Goal: Task Accomplishment & Management: Complete application form

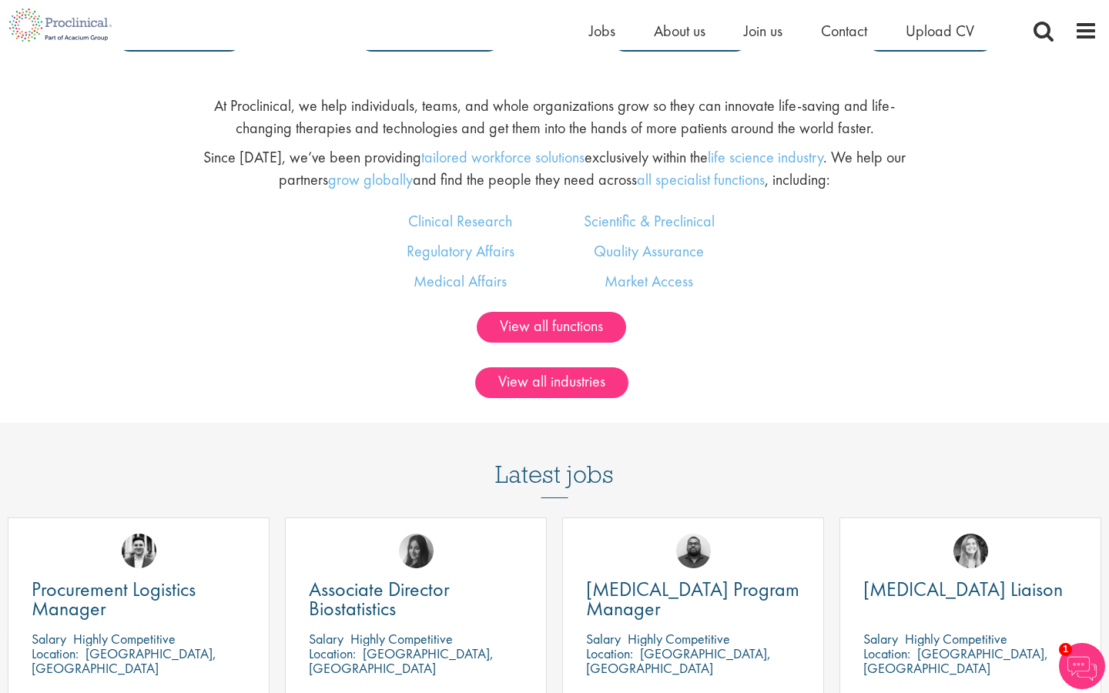
scroll to position [554, 0]
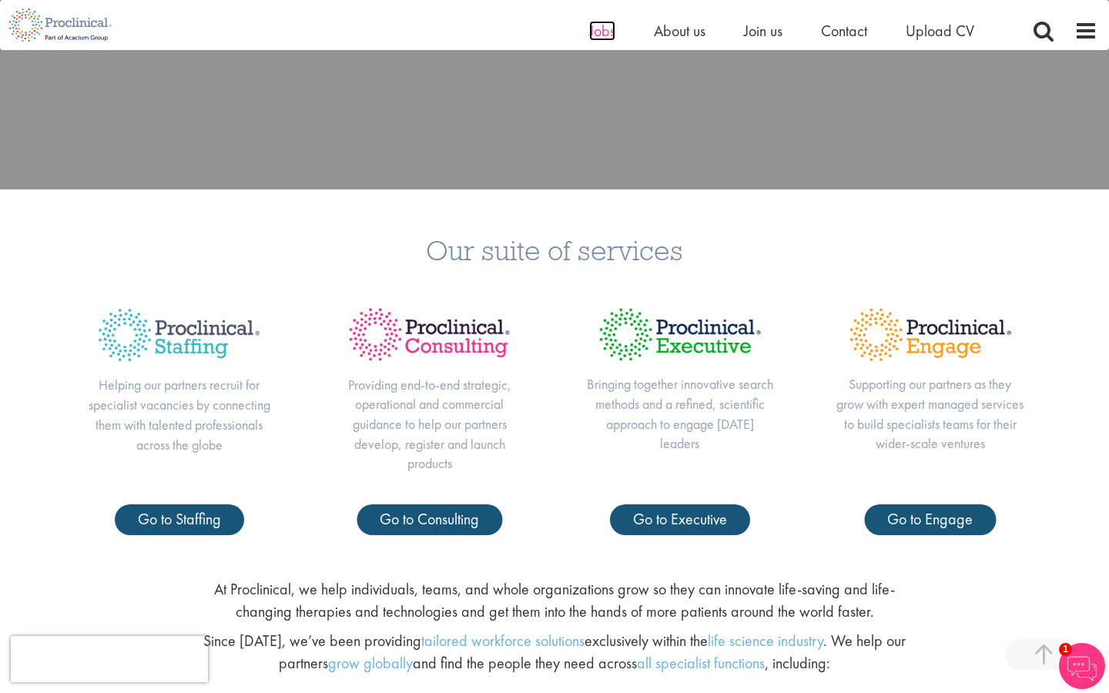
click at [597, 32] on span "Jobs" at bounding box center [602, 31] width 26 height 20
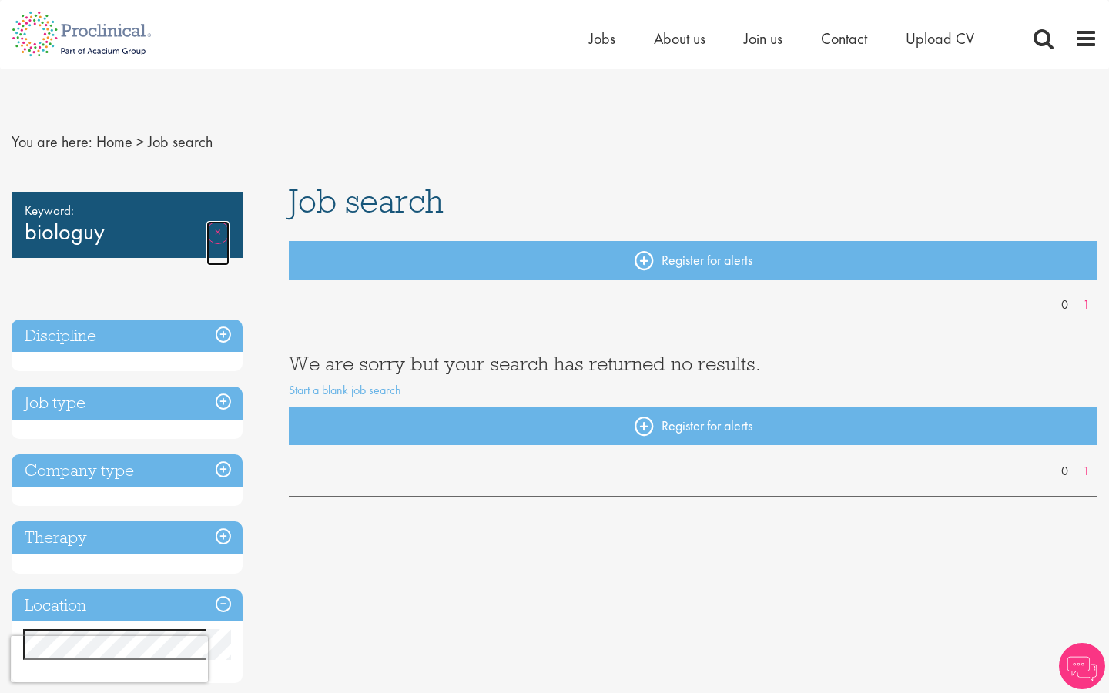
click at [217, 233] on link "Remove" at bounding box center [217, 243] width 23 height 45
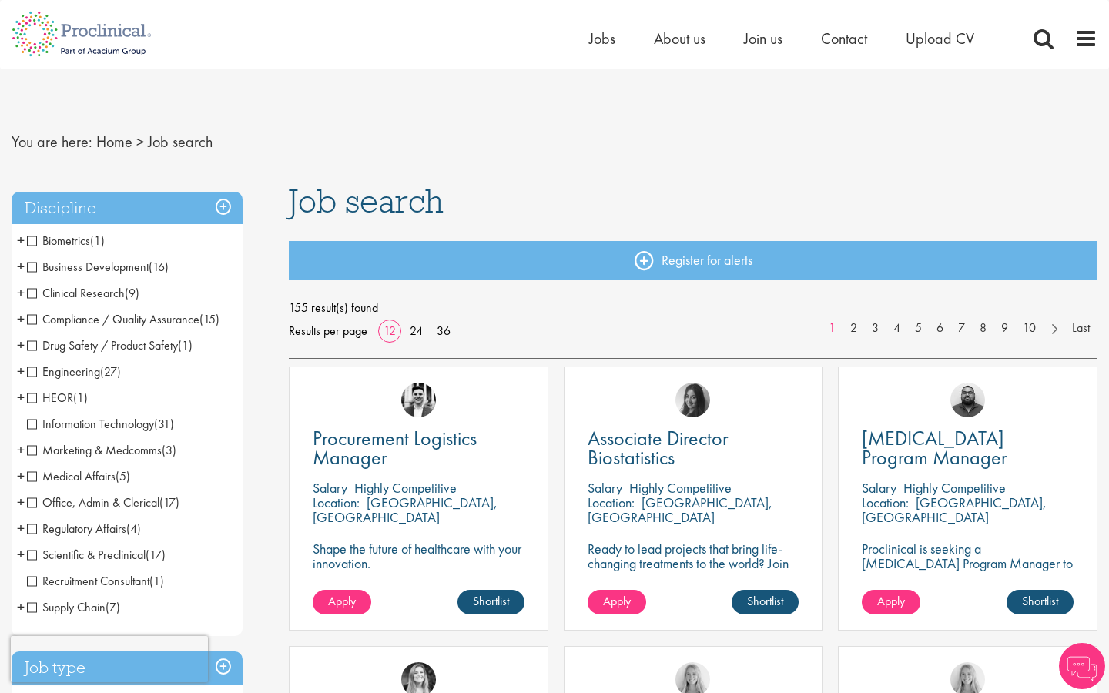
click at [34, 245] on span "Biometrics" at bounding box center [58, 241] width 63 height 16
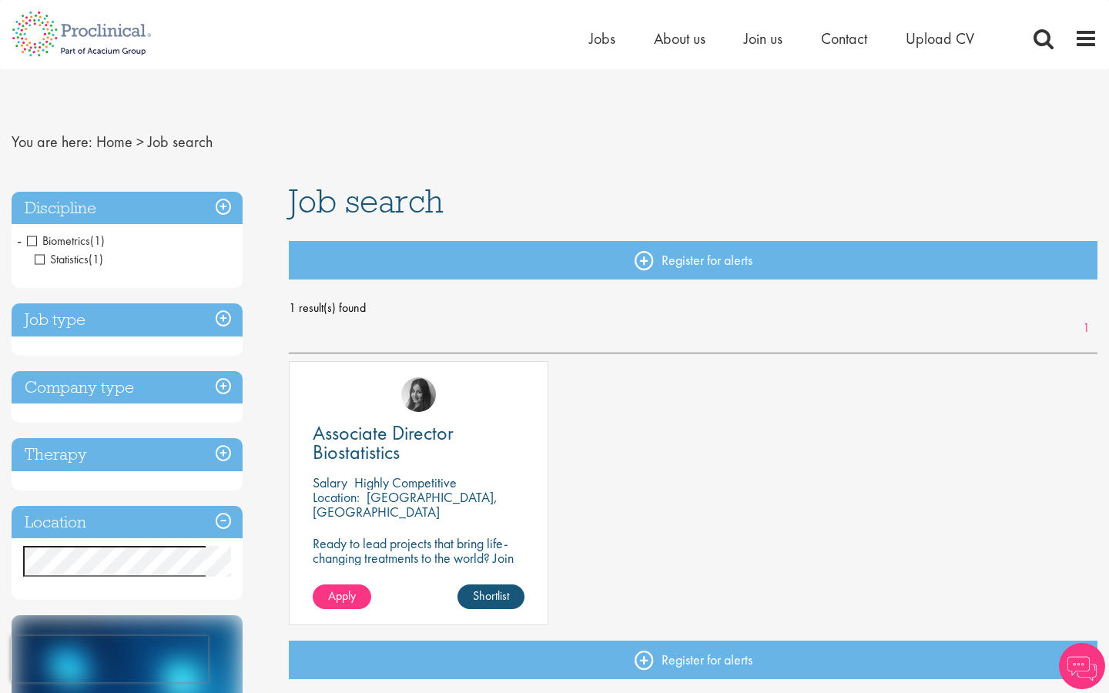
click at [215, 203] on h3 "Discipline" at bounding box center [127, 208] width 231 height 33
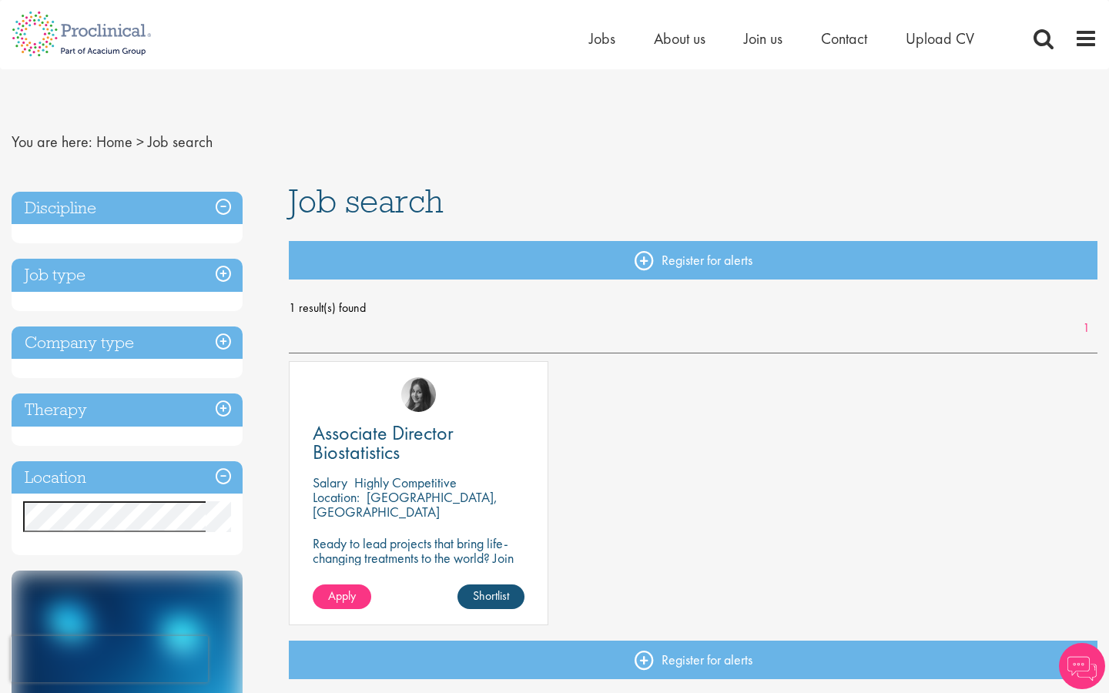
click at [185, 206] on h3 "Discipline" at bounding box center [127, 208] width 231 height 33
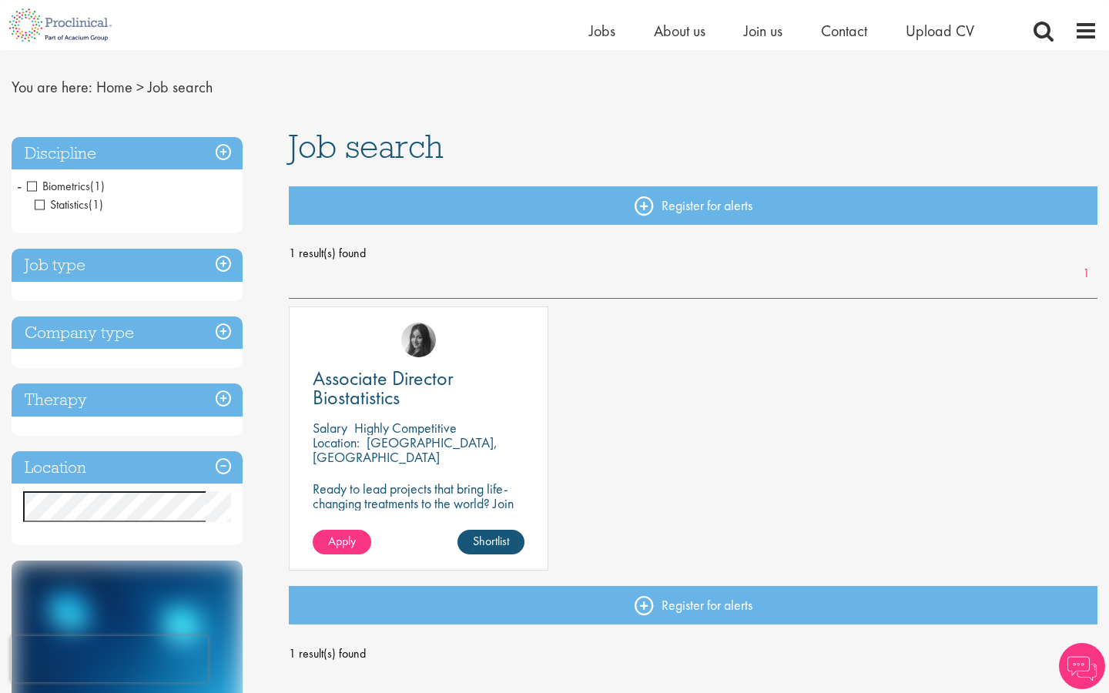
scroll to position [38, 0]
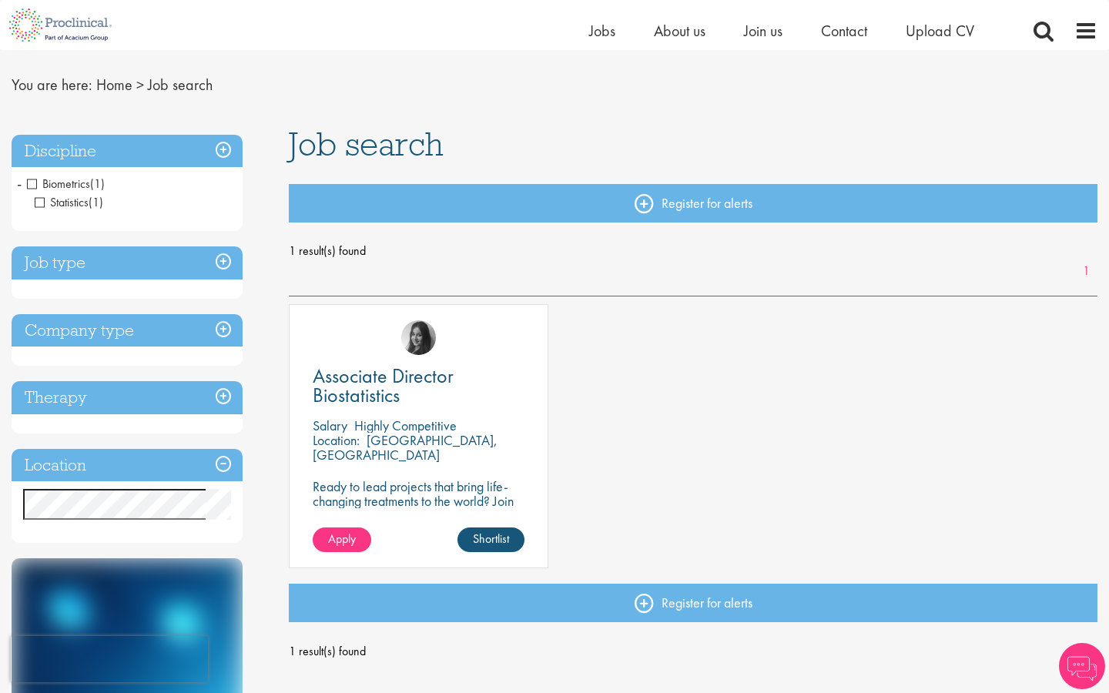
click at [33, 179] on span "Biometrics" at bounding box center [58, 184] width 63 height 16
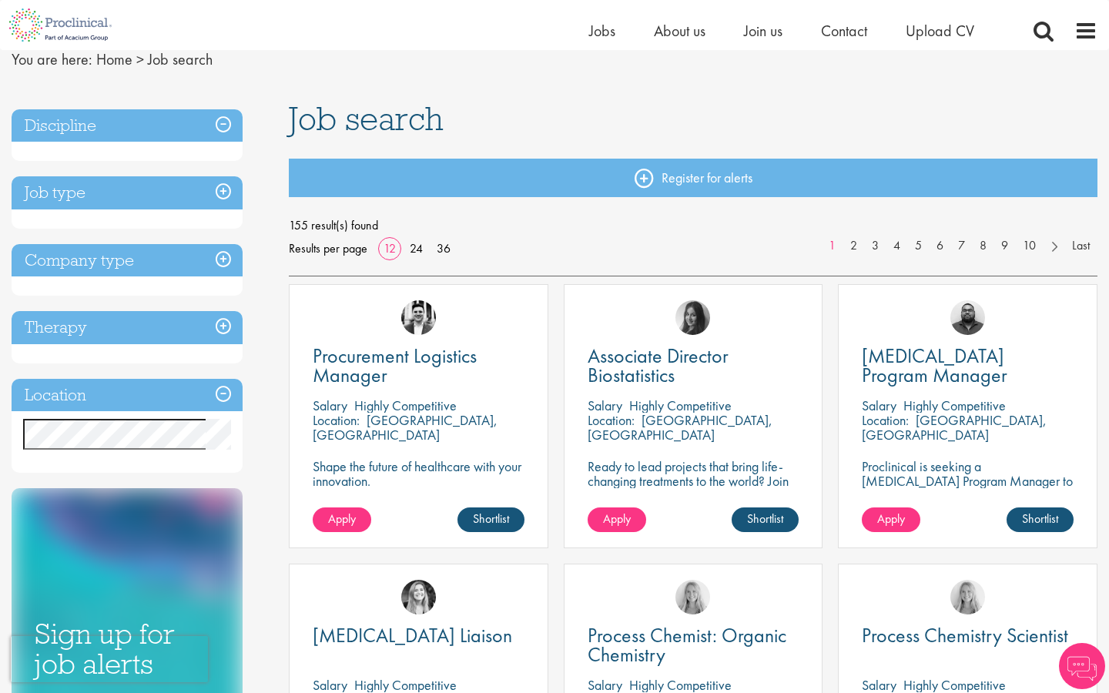
scroll to position [62, 0]
click at [64, 142] on div "Discipline Biometrics (1) - + Statistics (1) Business Development (16) - + Lice…" at bounding box center [127, 136] width 231 height 52
click at [64, 119] on h3 "Discipline" at bounding box center [127, 126] width 231 height 33
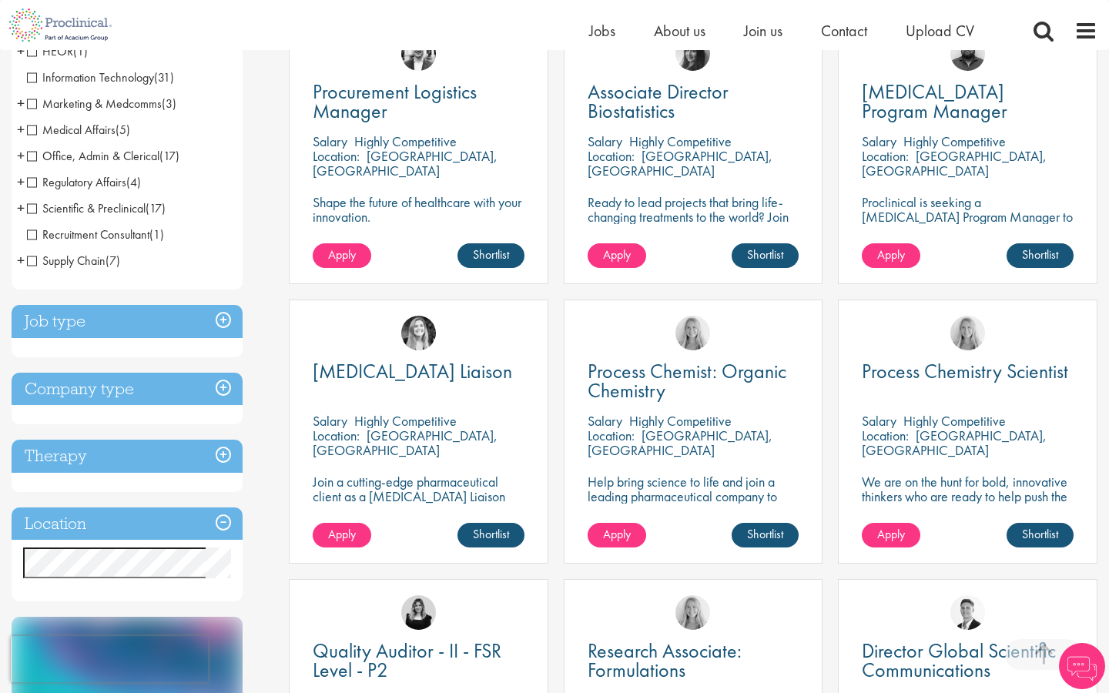
scroll to position [104, 0]
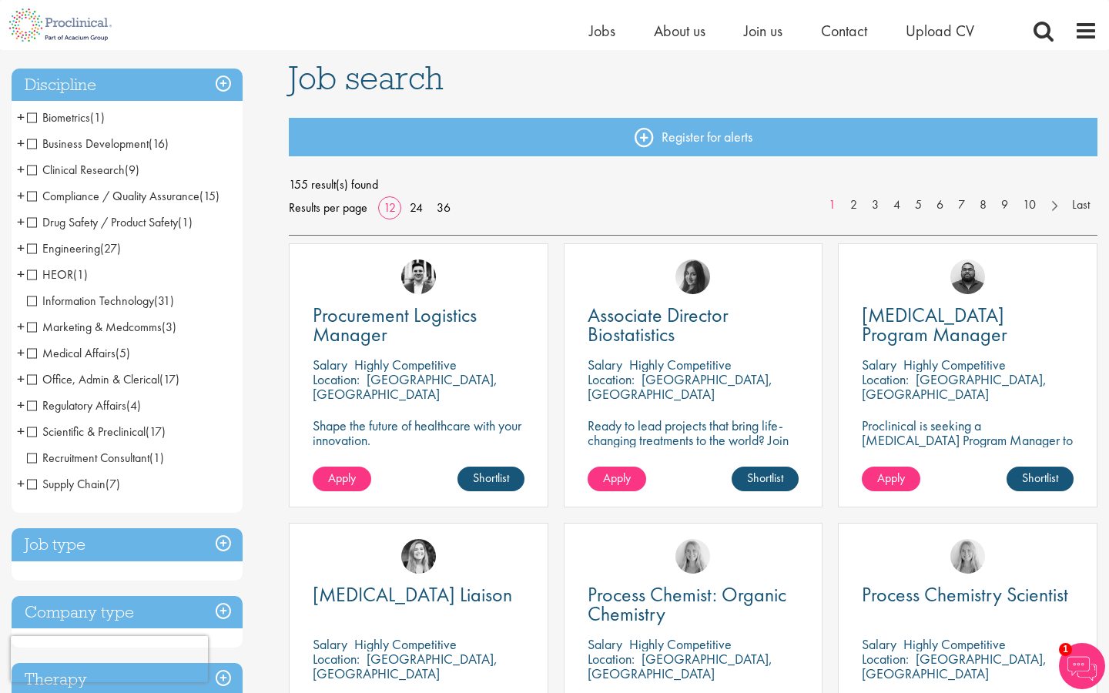
click at [30, 427] on span "Scientific & Preclinical" at bounding box center [86, 432] width 119 height 16
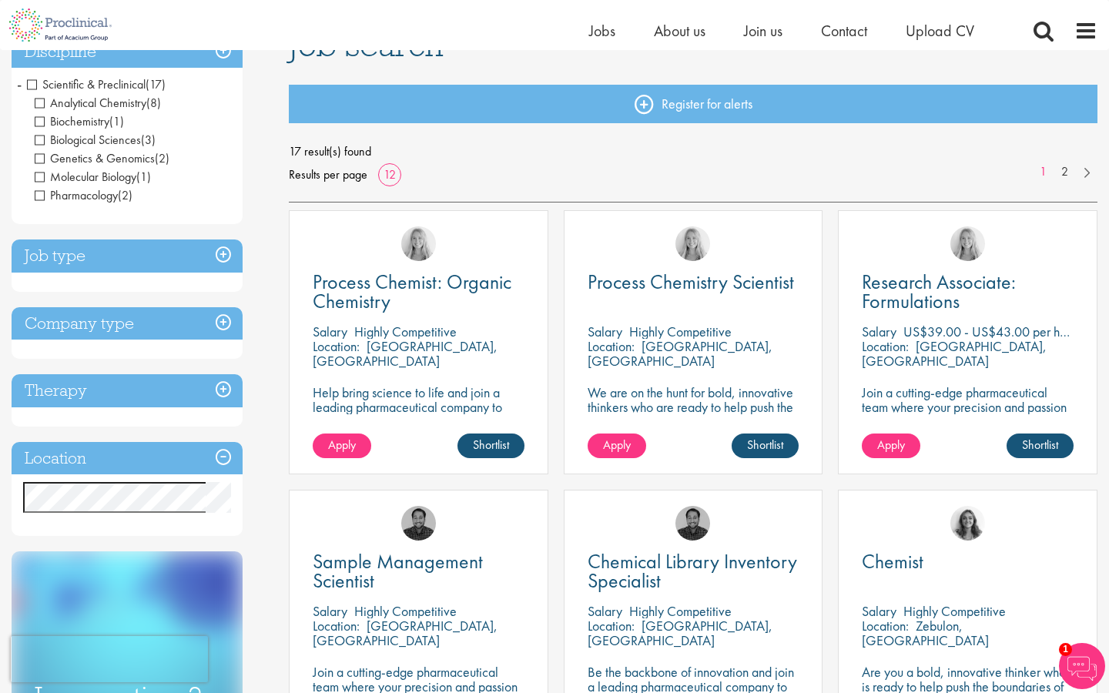
scroll to position [330, 0]
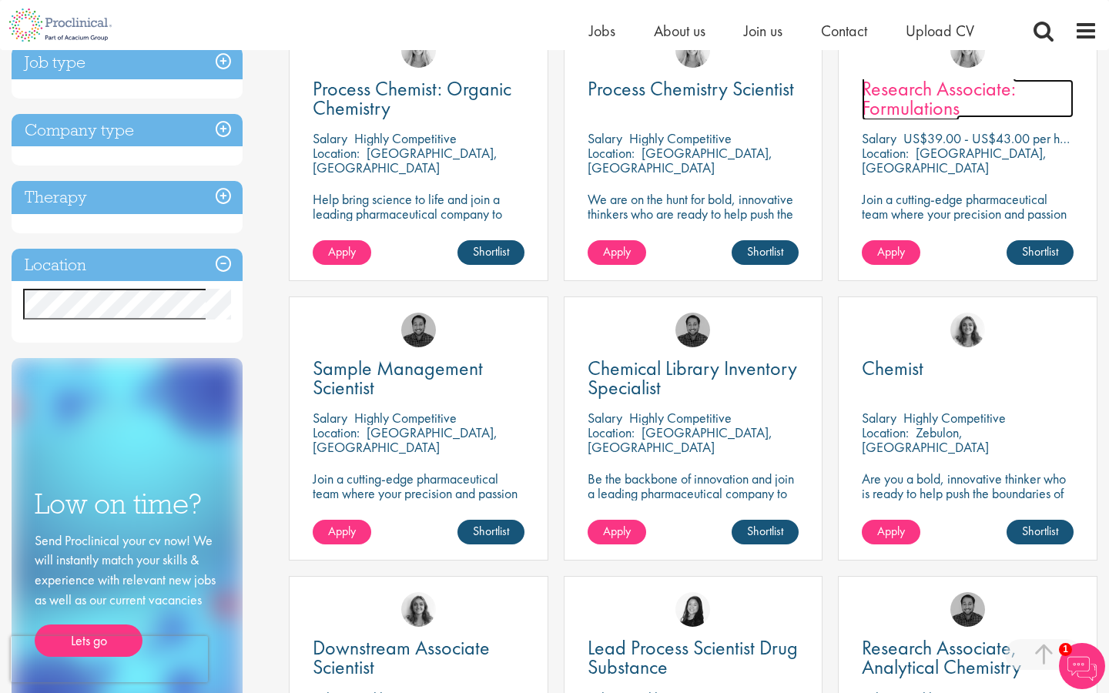
click at [940, 104] on span "Research Associate: Formulations" at bounding box center [939, 97] width 154 height 45
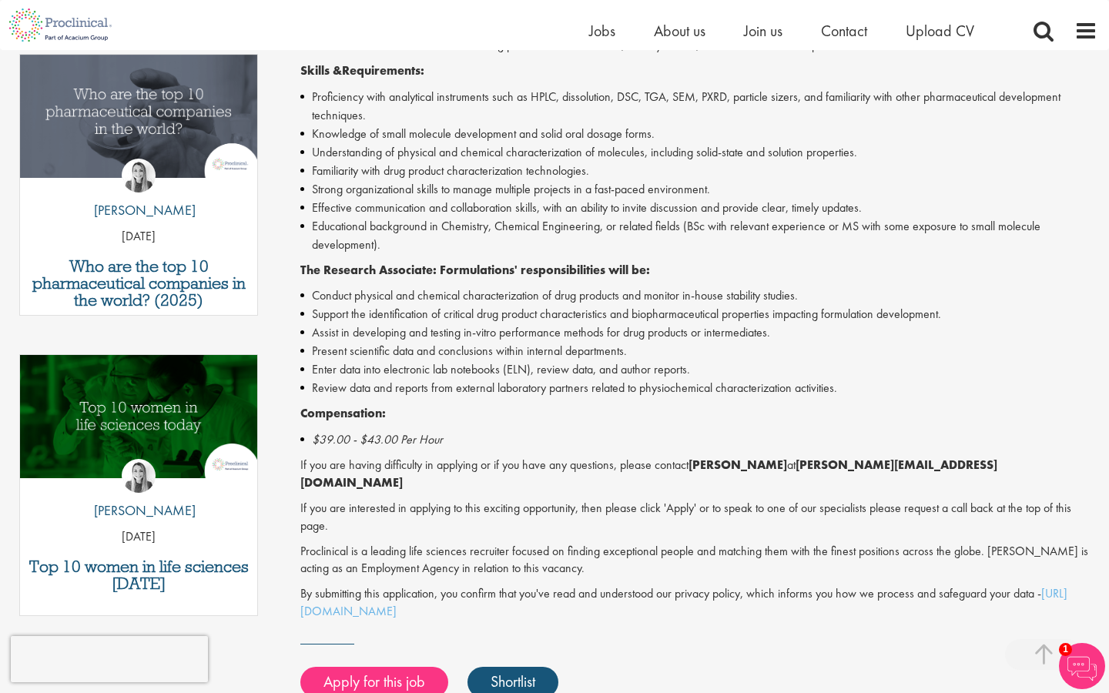
scroll to position [197, 0]
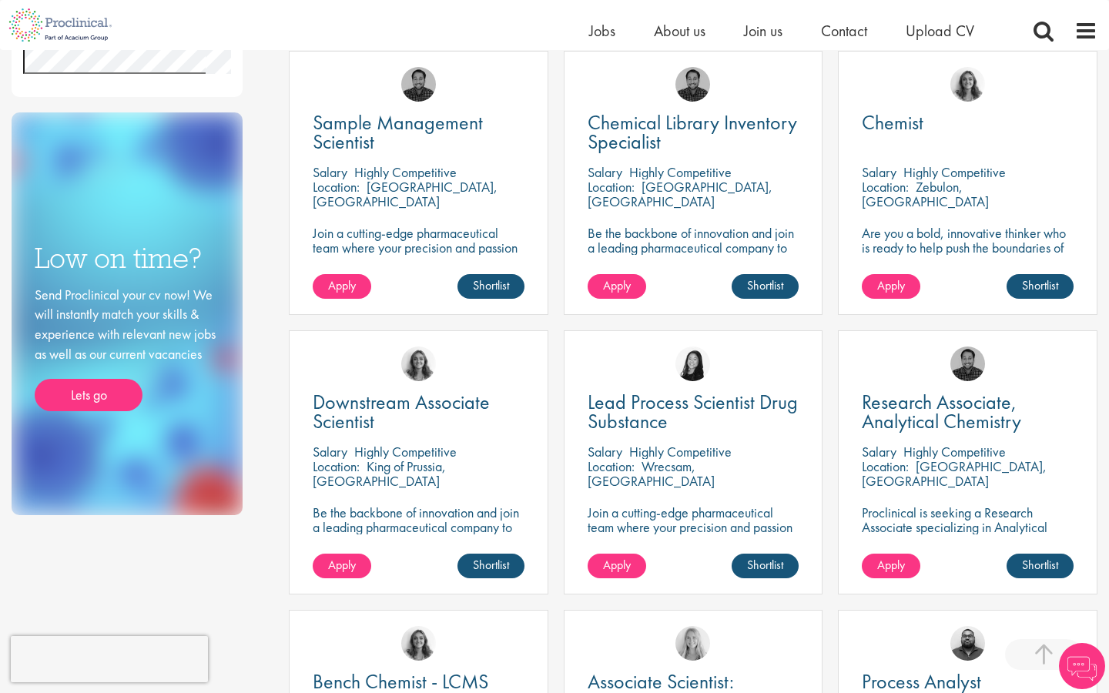
scroll to position [579, 0]
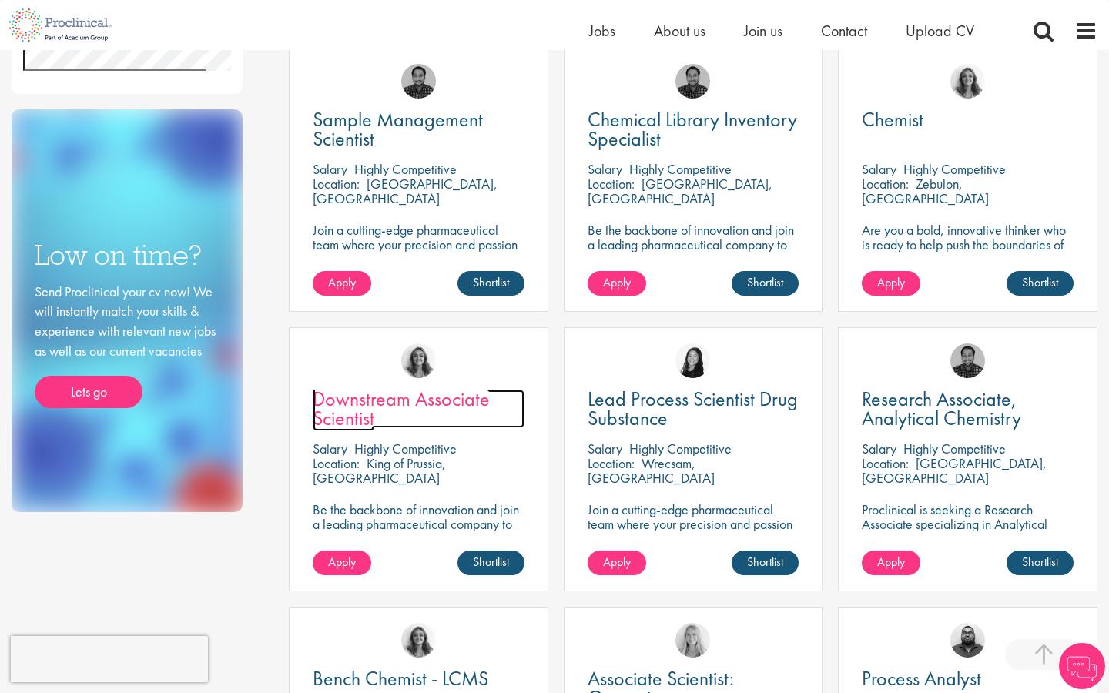
click at [400, 401] on span "Downstream Associate Scientist" at bounding box center [401, 408] width 177 height 45
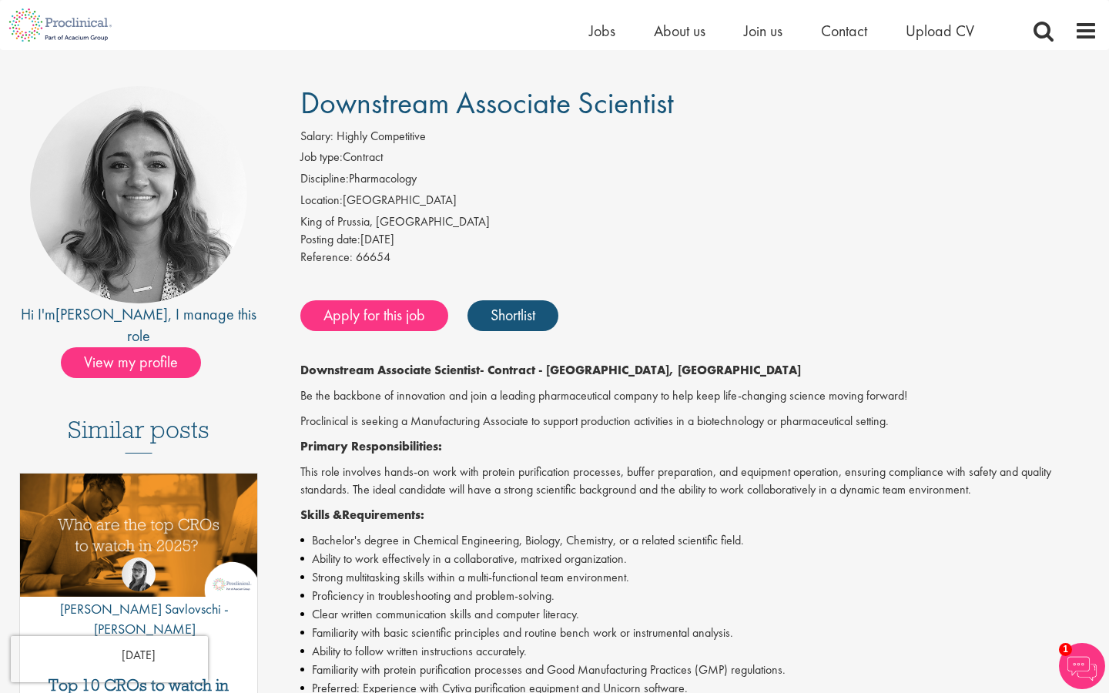
scroll to position [85, 0]
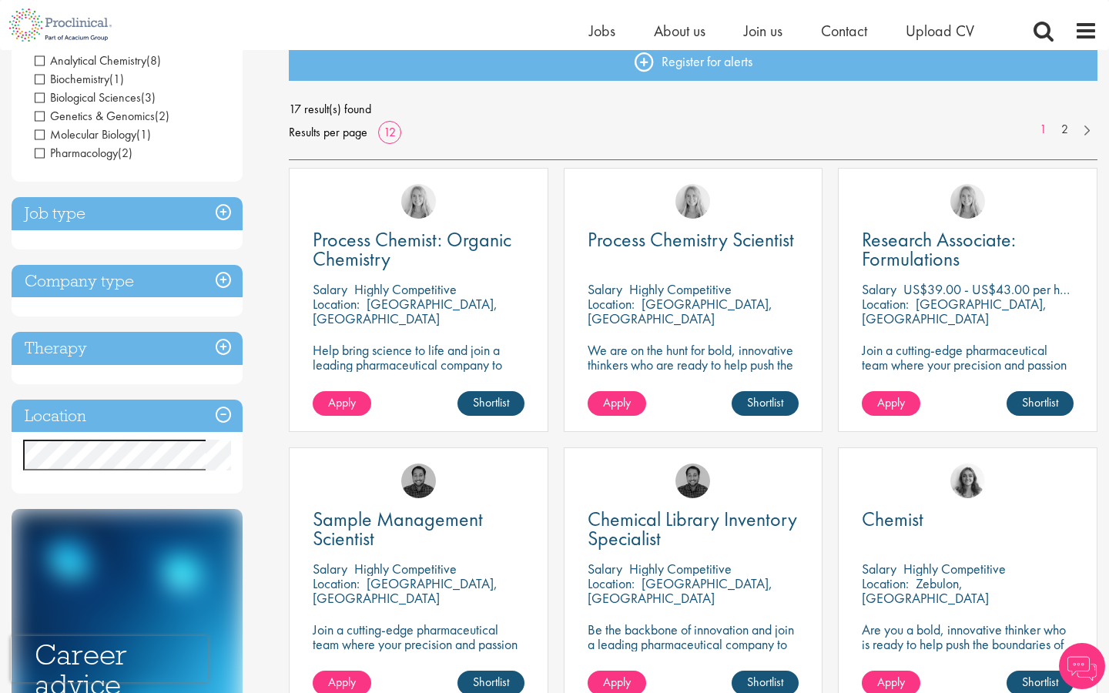
scroll to position [181, 0]
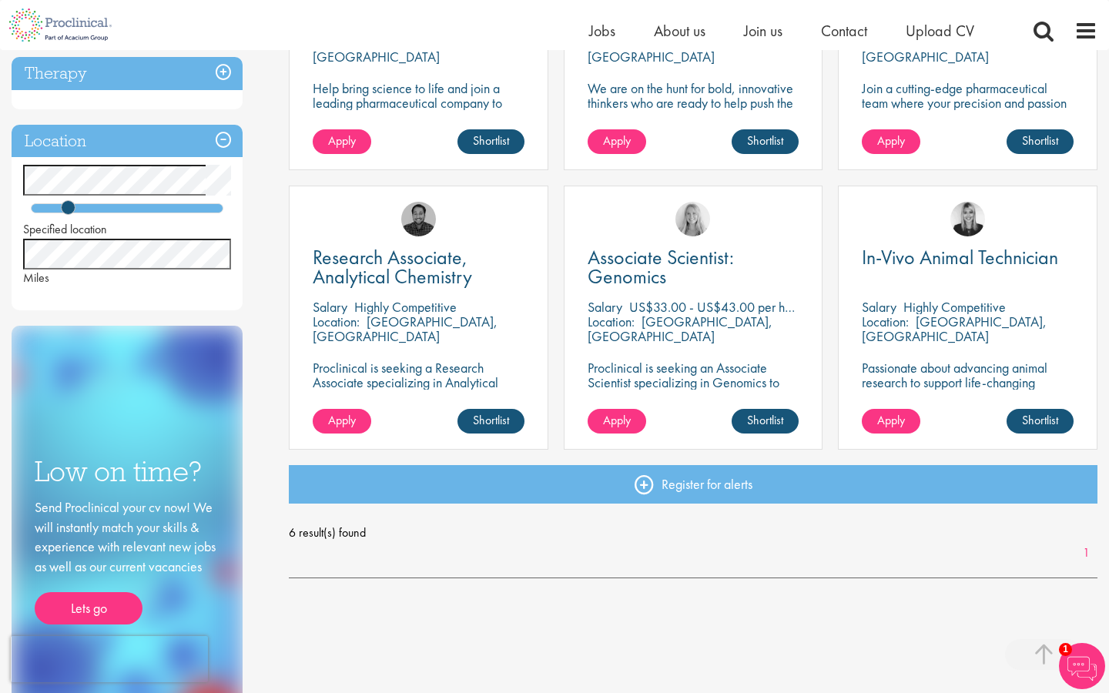
scroll to position [435, 0]
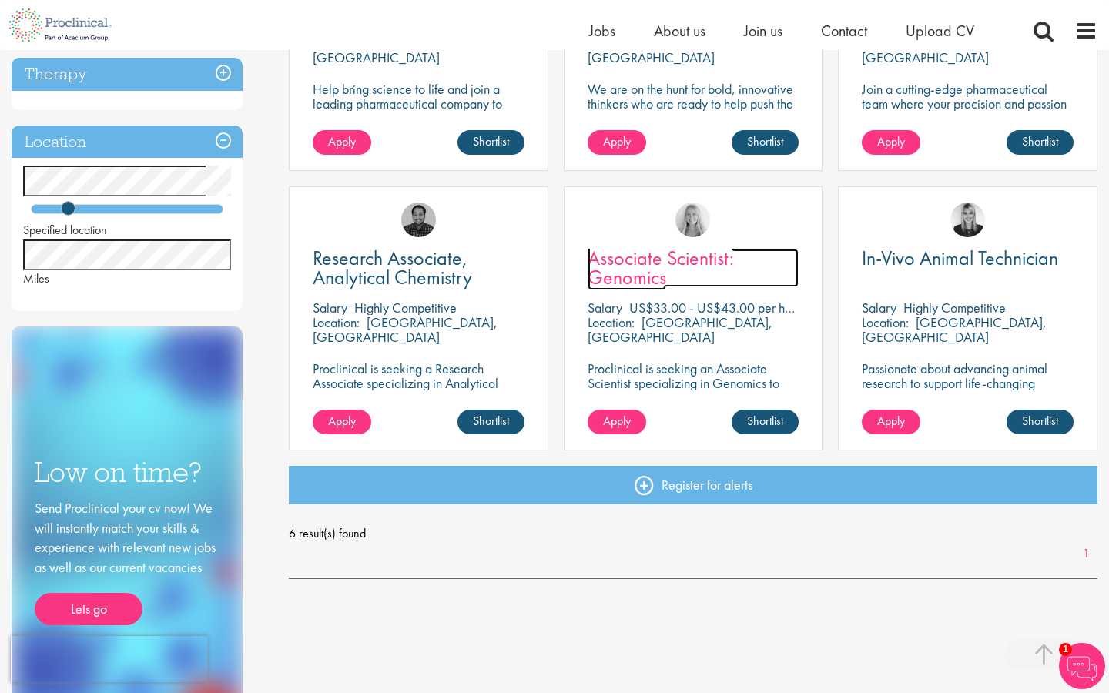
click at [617, 279] on span "Associate Scientist: Genomics" at bounding box center [661, 267] width 146 height 45
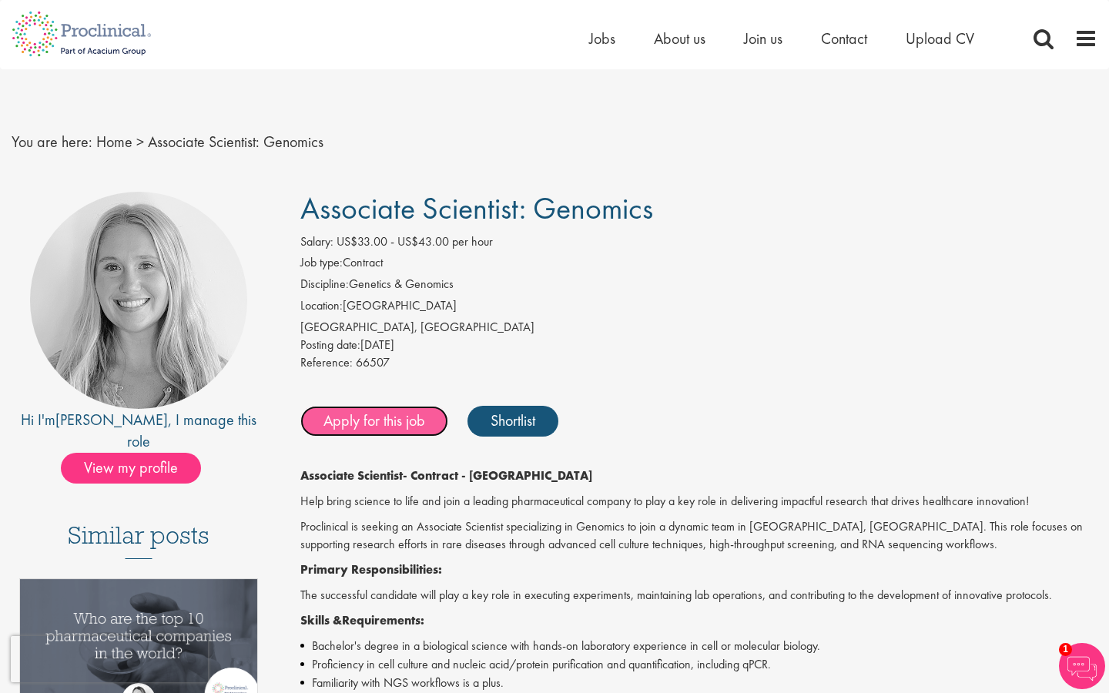
click at [397, 411] on link "Apply for this job" at bounding box center [374, 421] width 148 height 31
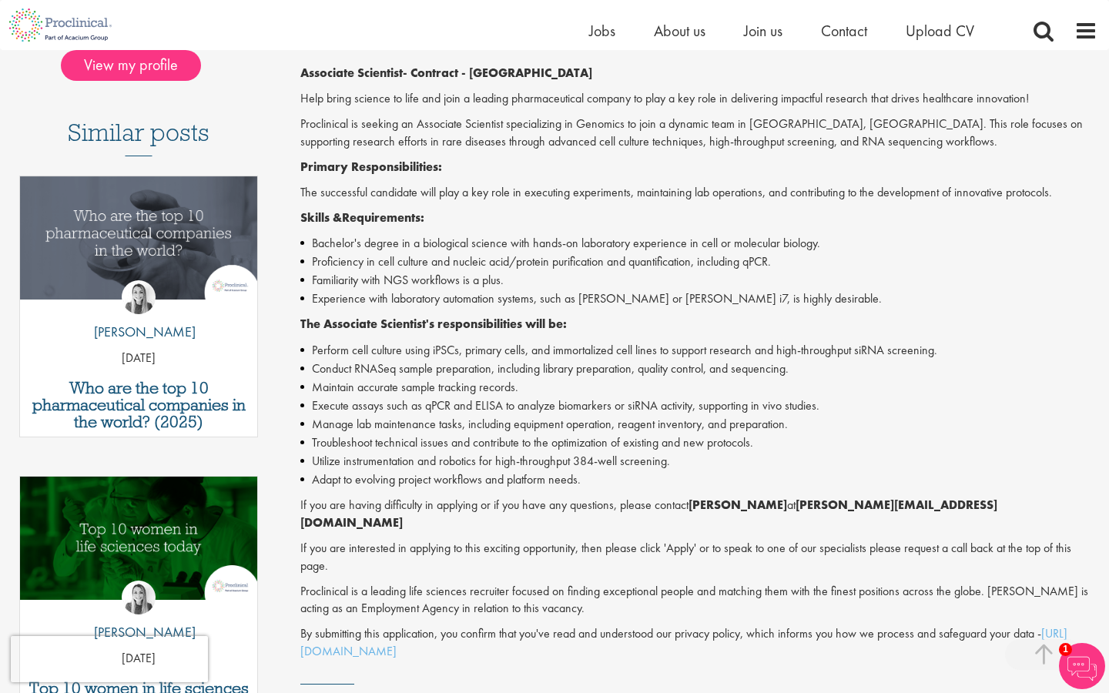
scroll to position [410, 0]
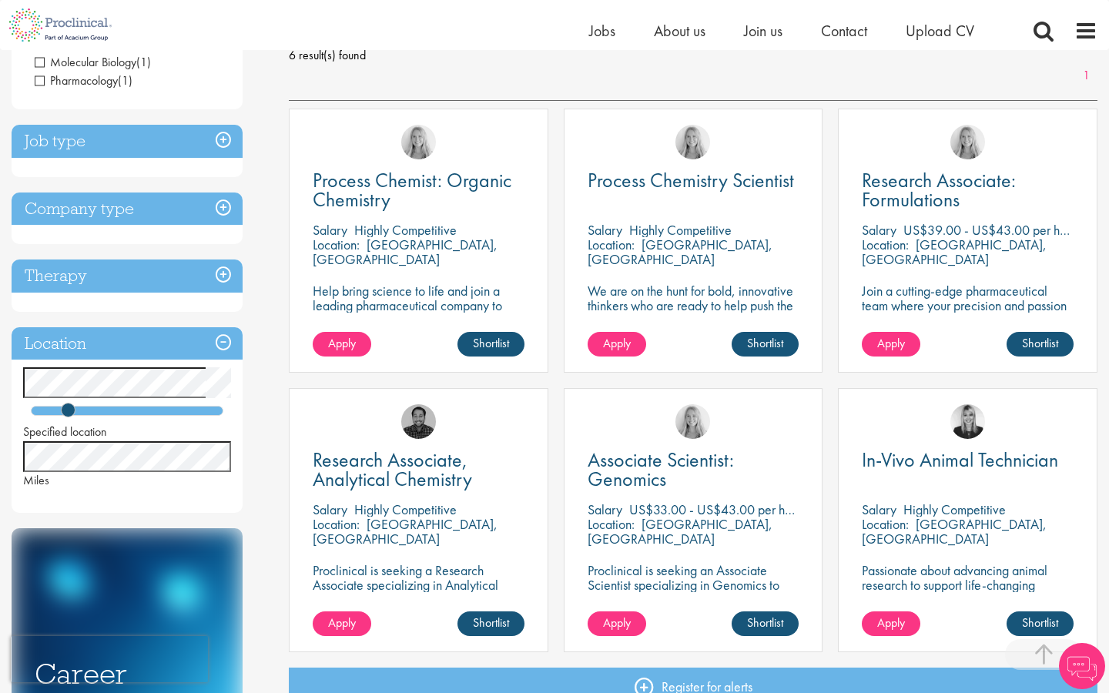
scroll to position [122, 0]
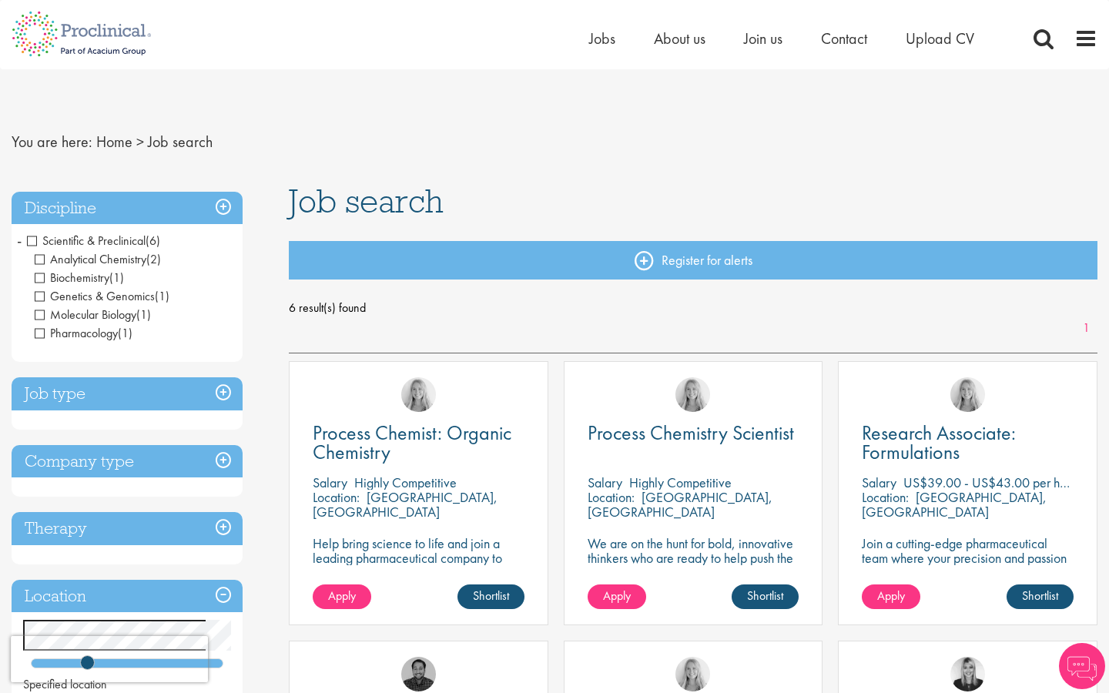
click at [53, 211] on h3 "Discipline" at bounding box center [127, 208] width 231 height 33
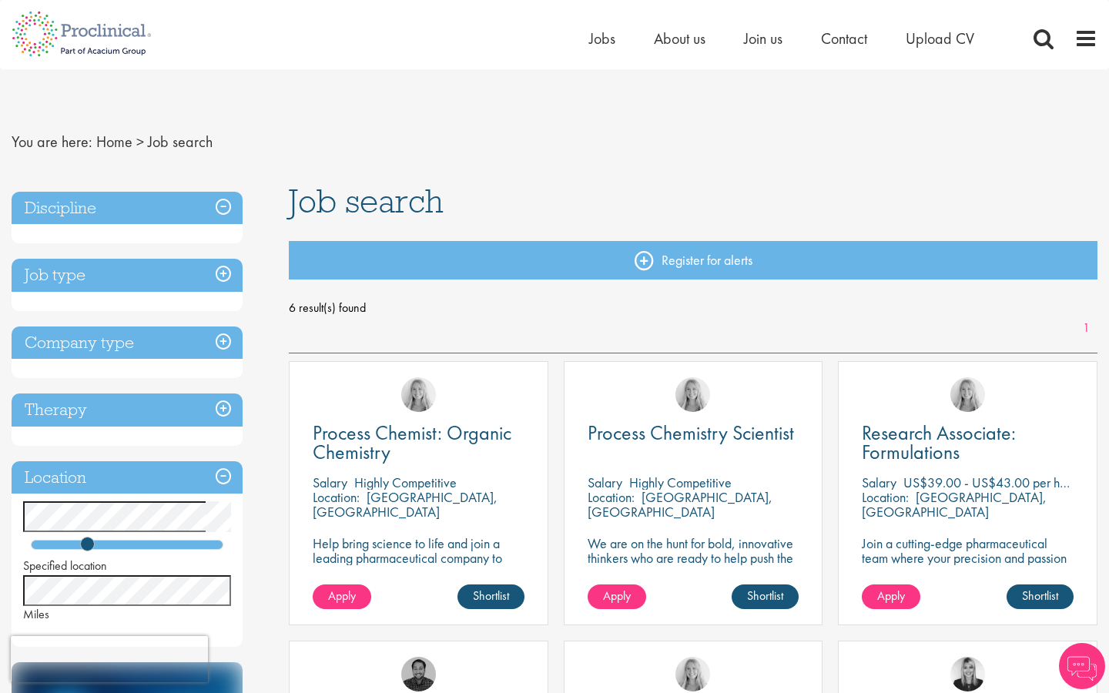
click at [53, 211] on h3 "Discipline" at bounding box center [127, 208] width 231 height 33
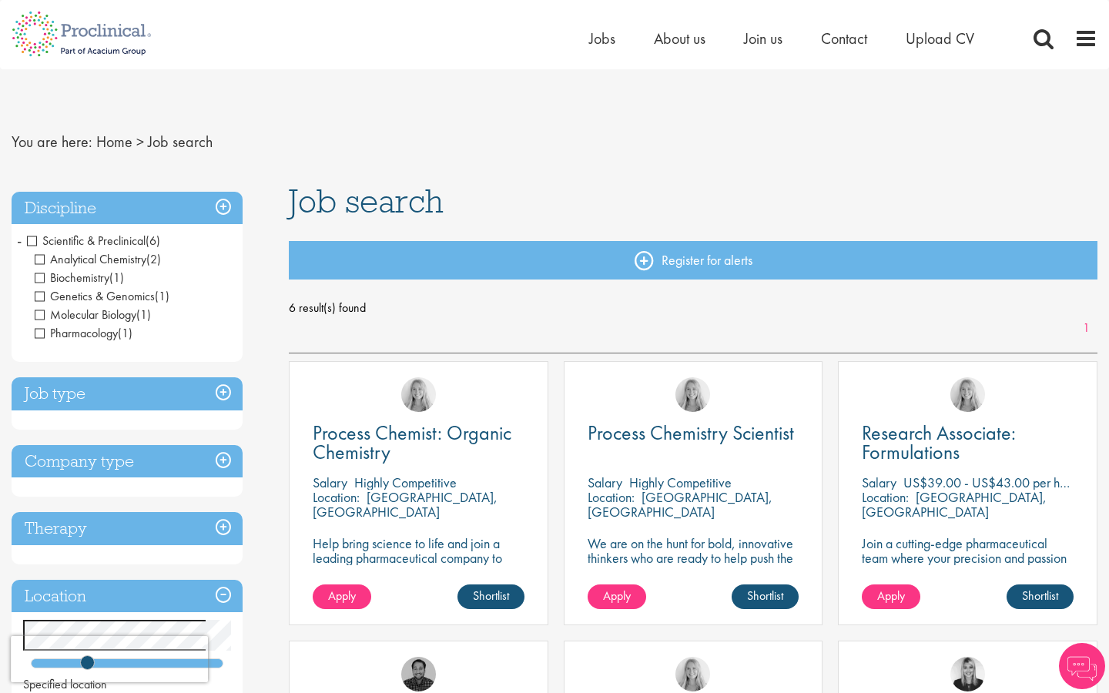
click at [220, 189] on div "Discipline Scientific & Preclinical (6) - + Analytical Chemistry (2) Biochemist…" at bounding box center [138, 684] width 277 height 1000
click at [220, 203] on h3 "Discipline" at bounding box center [127, 208] width 231 height 33
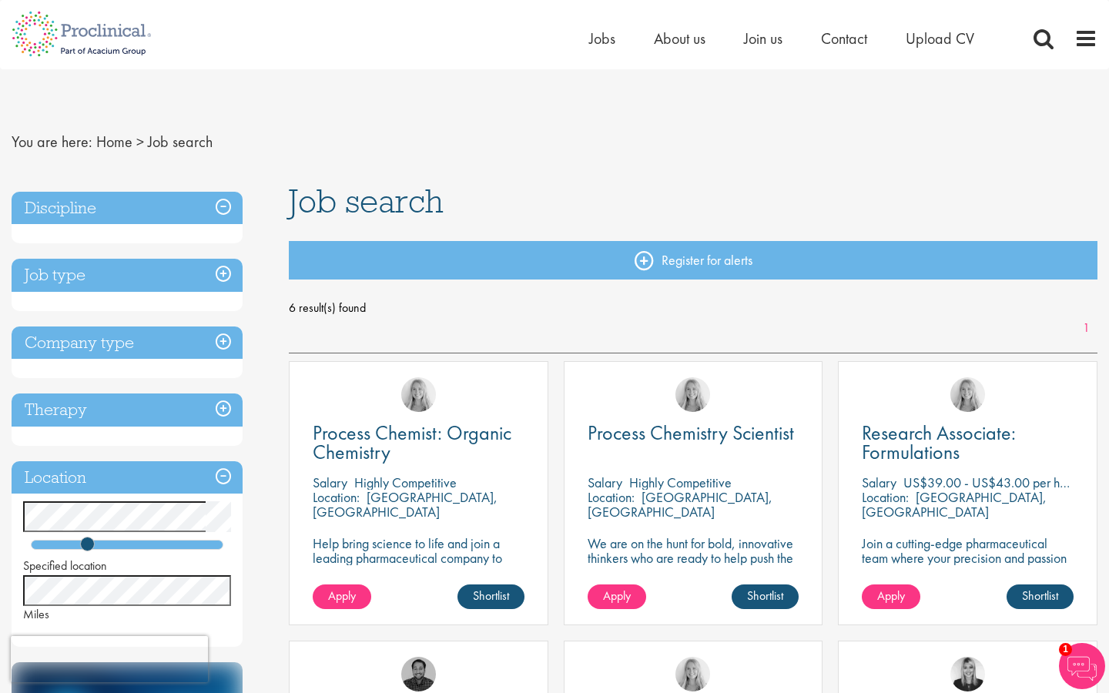
click at [225, 206] on h3 "Discipline" at bounding box center [127, 208] width 231 height 33
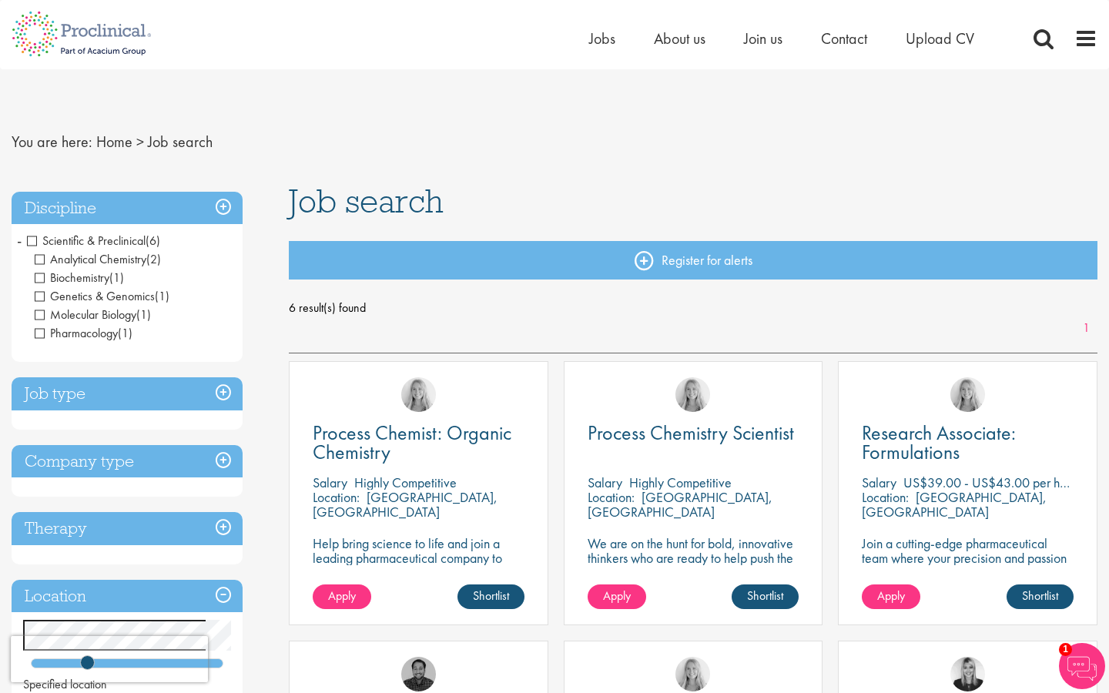
click at [34, 240] on span "Scientific & Preclinical" at bounding box center [86, 241] width 119 height 16
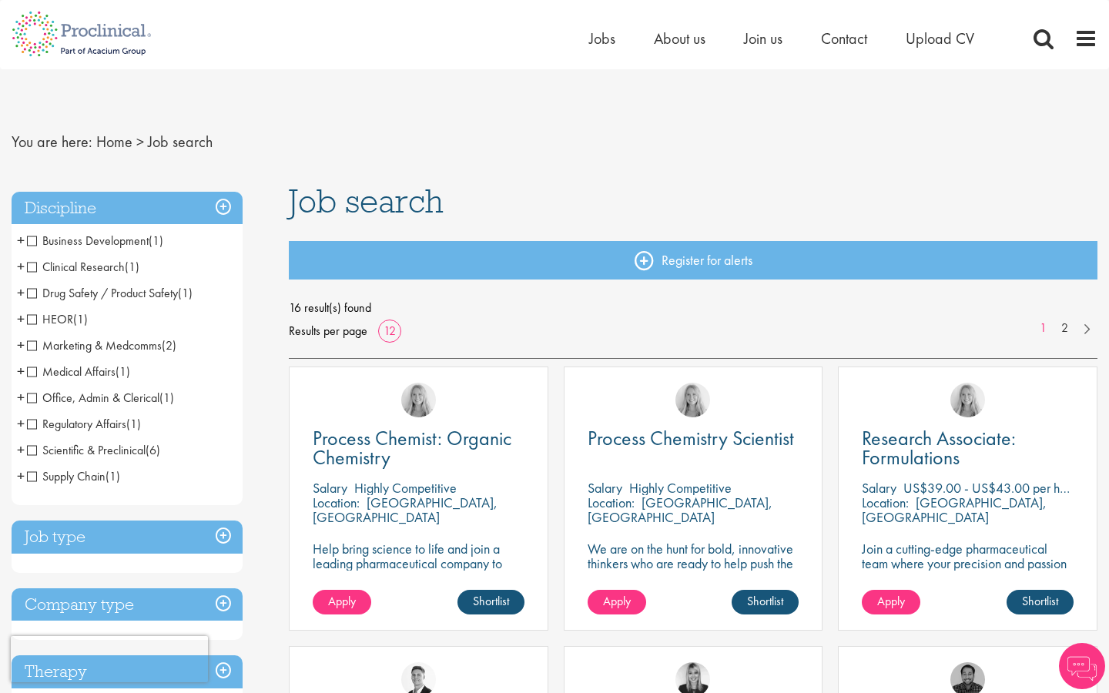
click at [25, 458] on li "Scientific & Preclinical (6) - + Analytical Chemistry (2) Biochemistry (1) Gene…" at bounding box center [127, 450] width 231 height 26
click at [33, 451] on span "Scientific & Preclinical" at bounding box center [86, 450] width 119 height 16
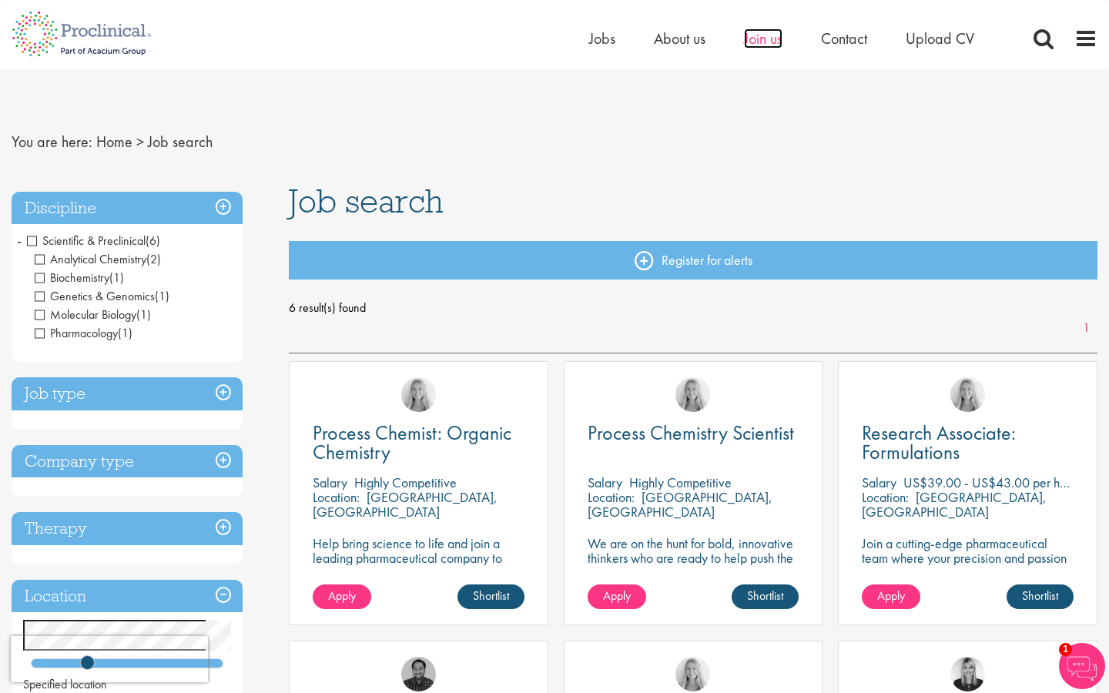
click at [769, 37] on span "Join us" at bounding box center [763, 38] width 39 height 20
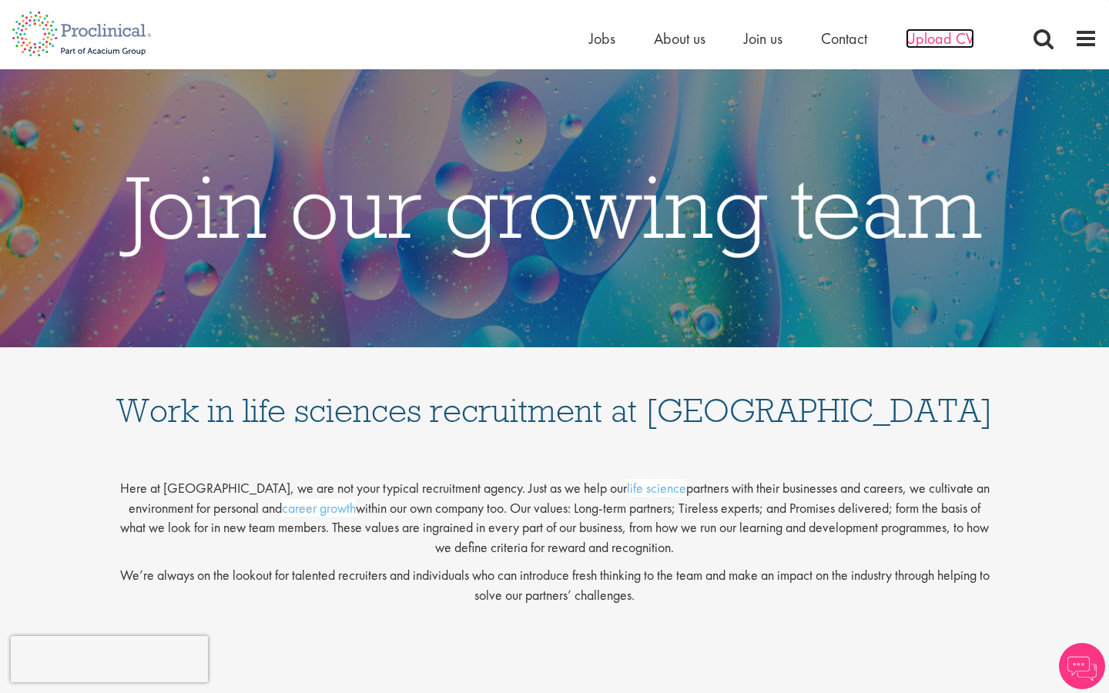
click at [967, 46] on span "Upload CV" at bounding box center [940, 38] width 69 height 20
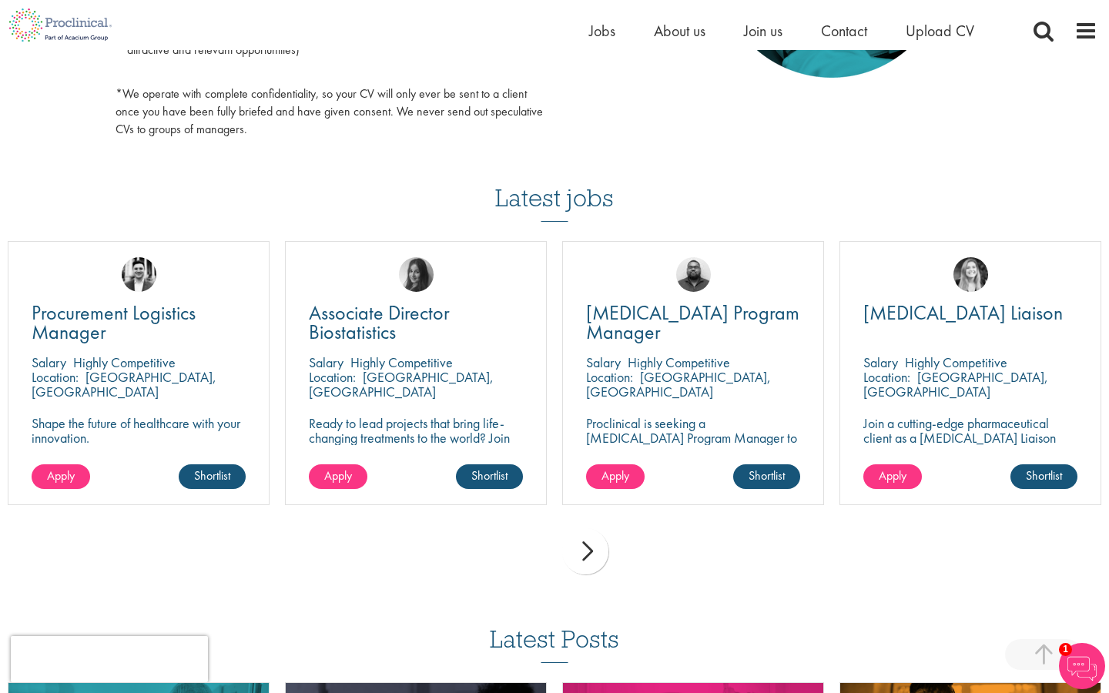
scroll to position [950, 0]
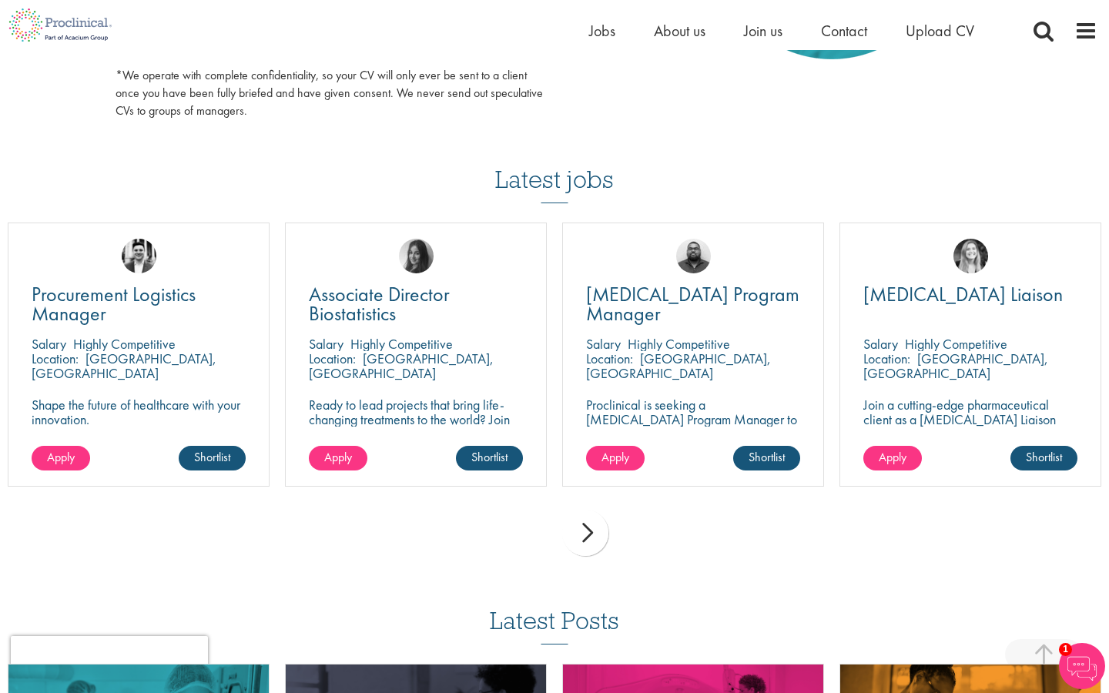
click at [582, 541] on div "next" at bounding box center [585, 533] width 46 height 46
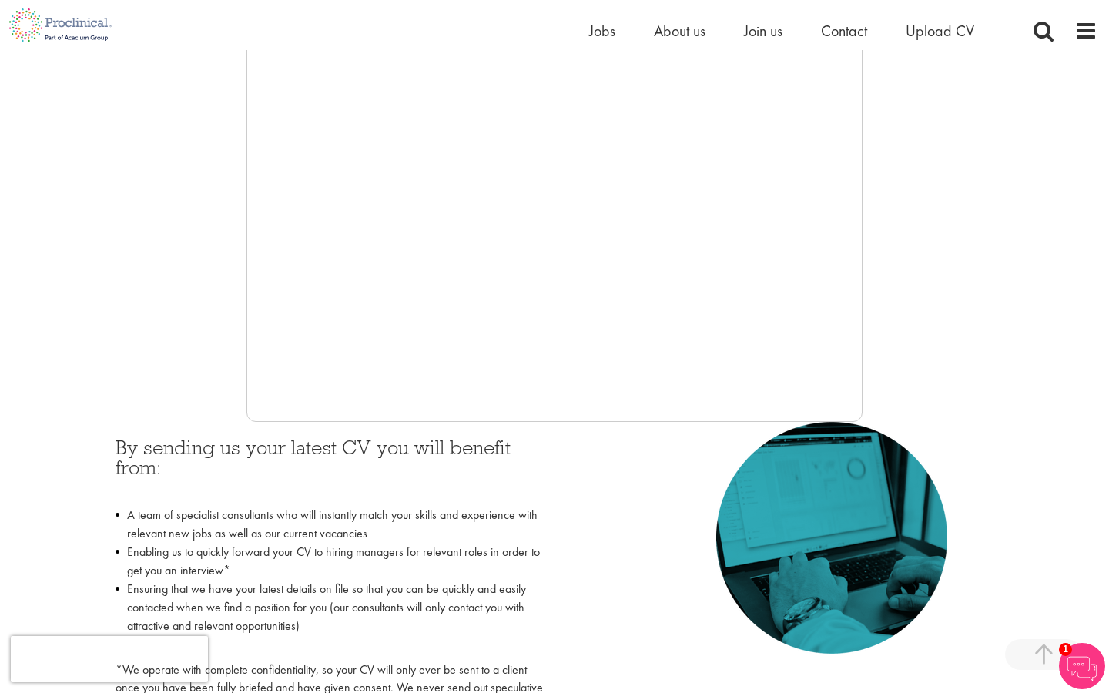
scroll to position [363, 0]
